Goal: Information Seeking & Learning: Learn about a topic

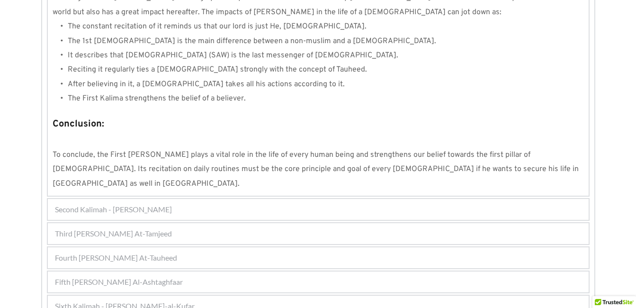
click at [90, 247] on div "Fourth [PERSON_NAME] At-Tauheed" at bounding box center [318, 257] width 541 height 21
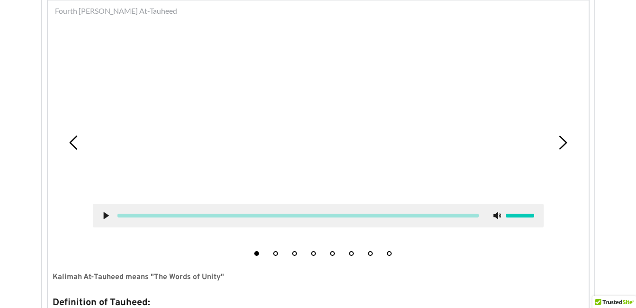
scroll to position [303, 0]
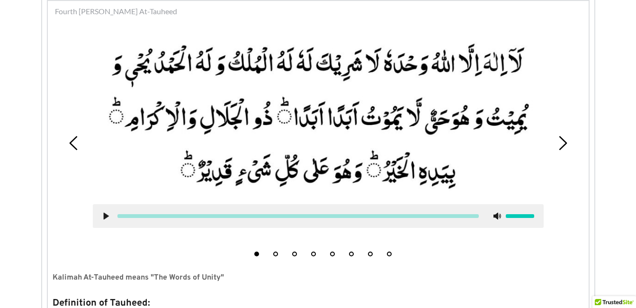
click at [275, 257] on div "1 2 3 4 5 6 7 8" at bounding box center [319, 144] width 532 height 236
click at [275, 254] on button "2" at bounding box center [275, 254] width 5 height 5
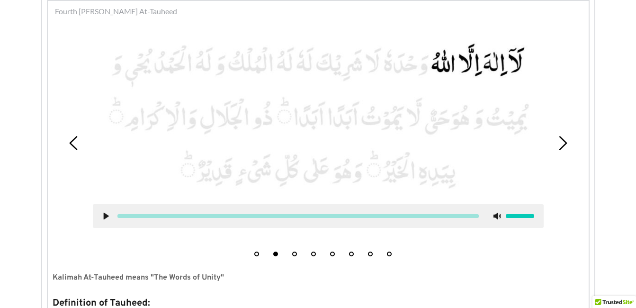
click at [104, 215] on use at bounding box center [105, 216] width 5 height 7
click at [105, 214] on use at bounding box center [106, 216] width 6 height 7
click at [295, 253] on button "3" at bounding box center [294, 254] width 5 height 5
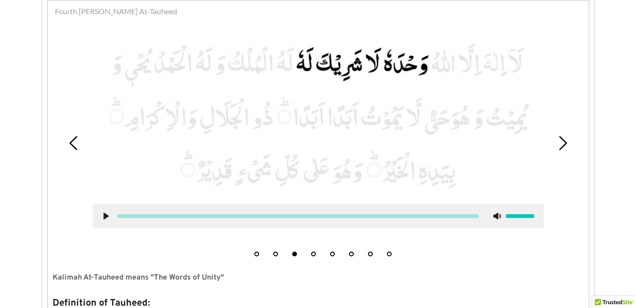
click at [107, 217] on use at bounding box center [105, 216] width 5 height 7
click at [106, 216] on icon at bounding box center [106, 216] width 8 height 8
click at [105, 217] on use at bounding box center [105, 216] width 5 height 7
click at [107, 217] on use at bounding box center [106, 216] width 6 height 7
click at [316, 256] on li "4" at bounding box center [313, 251] width 9 height 9
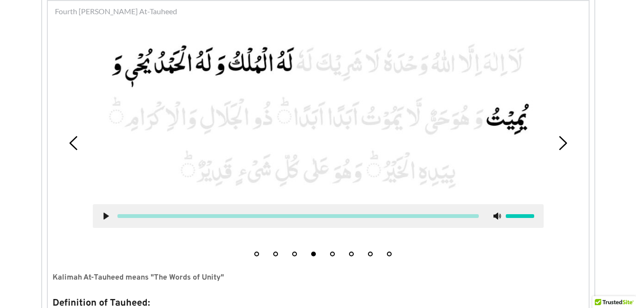
click at [101, 214] on div at bounding box center [318, 216] width 451 height 24
click at [105, 215] on use at bounding box center [105, 216] width 5 height 7
click at [105, 215] on use at bounding box center [106, 216] width 6 height 7
click at [105, 215] on use at bounding box center [105, 216] width 5 height 7
click at [101, 217] on div at bounding box center [318, 216] width 451 height 24
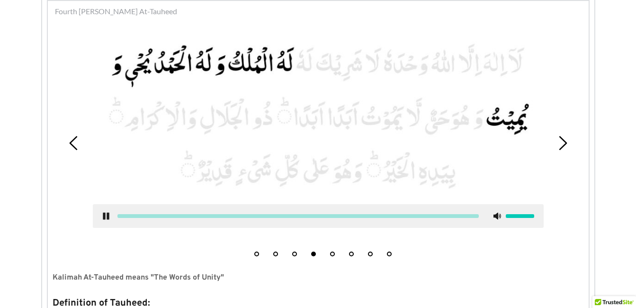
click at [106, 217] on icon at bounding box center [106, 216] width 8 height 8
drag, startPoint x: 323, startPoint y: 250, endPoint x: 330, endPoint y: 251, distance: 7.2
click at [330, 251] on ul "1 2 3 4 5 6 7 8" at bounding box center [319, 251] width 152 height 12
click at [141, 49] on picture at bounding box center [318, 115] width 451 height 157
click at [108, 216] on use at bounding box center [105, 216] width 5 height 7
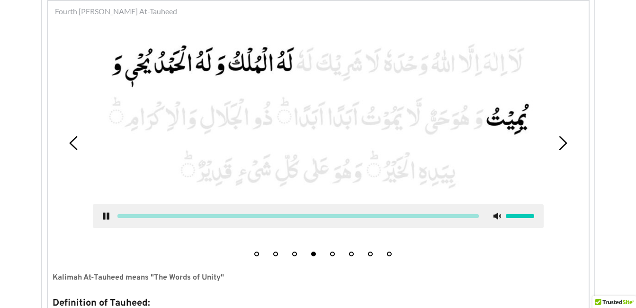
click at [108, 216] on use at bounding box center [106, 216] width 6 height 7
